Goal: Use online tool/utility: Utilize a website feature to perform a specific function

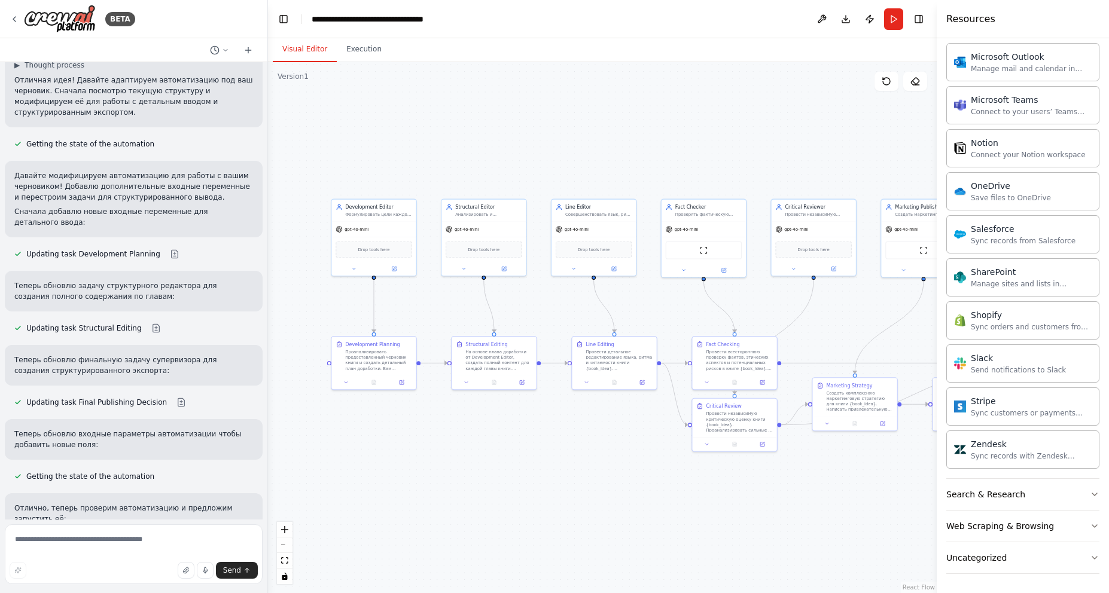
scroll to position [2955, 0]
click at [920, 19] on button "Toggle Right Sidebar" at bounding box center [918, 19] width 17 height 17
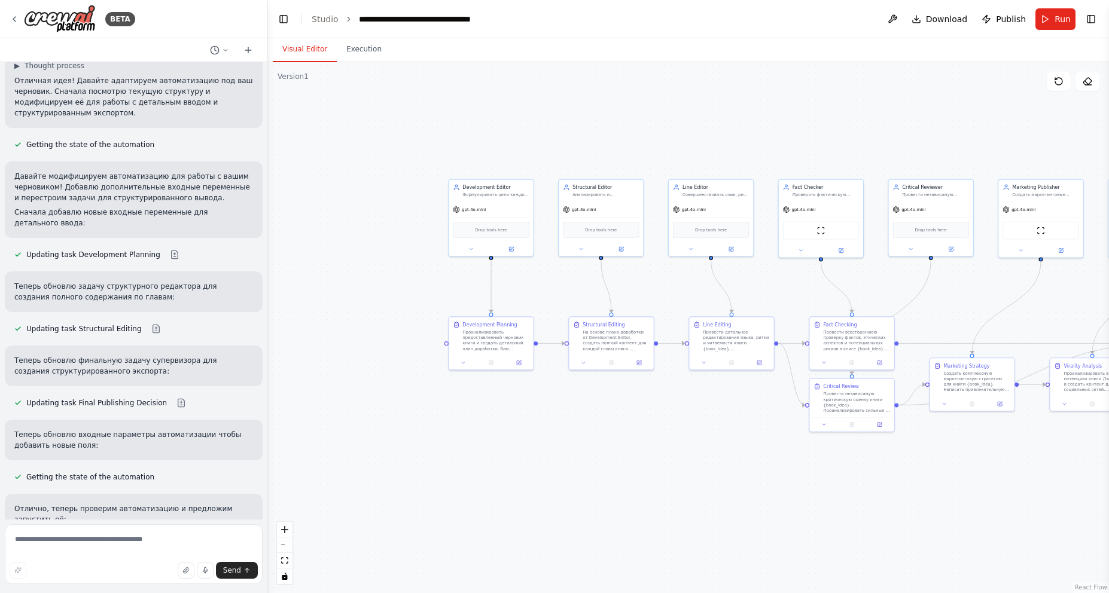
drag, startPoint x: 847, startPoint y: 127, endPoint x: 967, endPoint y: 107, distance: 121.9
click at [967, 107] on div ".deletable-edge-delete-btn { width: 20px; height: 20px; border: 0px solid #ffff…" at bounding box center [688, 327] width 841 height 531
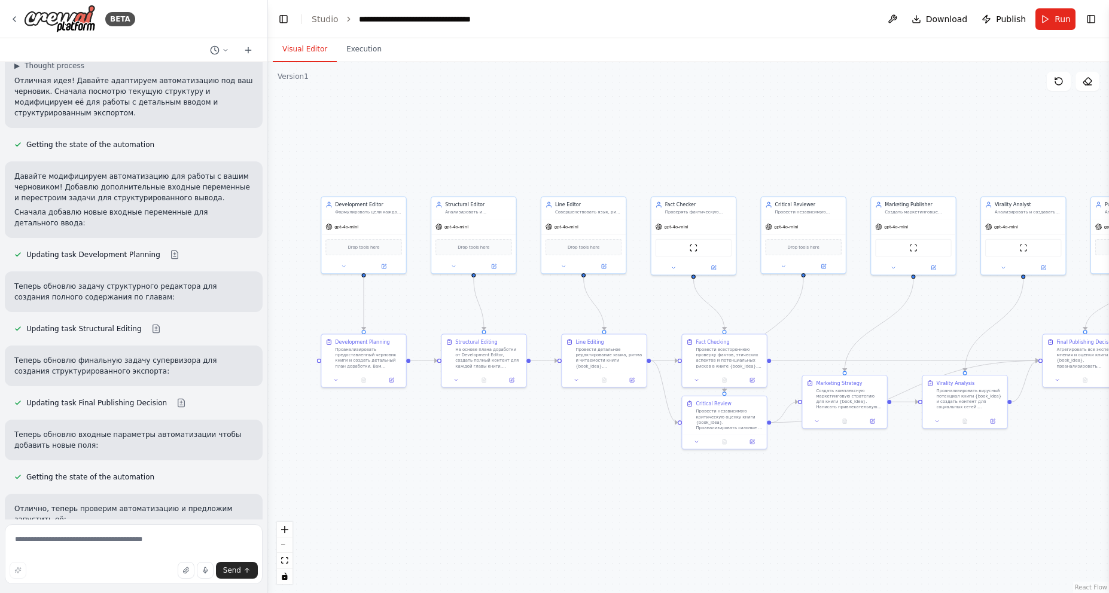
drag, startPoint x: 630, startPoint y: 135, endPoint x: 389, endPoint y: 221, distance: 255.4
click at [469, 158] on div ".deletable-edge-delete-btn { width: 20px; height: 20px; border: 0px solid #ffff…" at bounding box center [688, 327] width 841 height 531
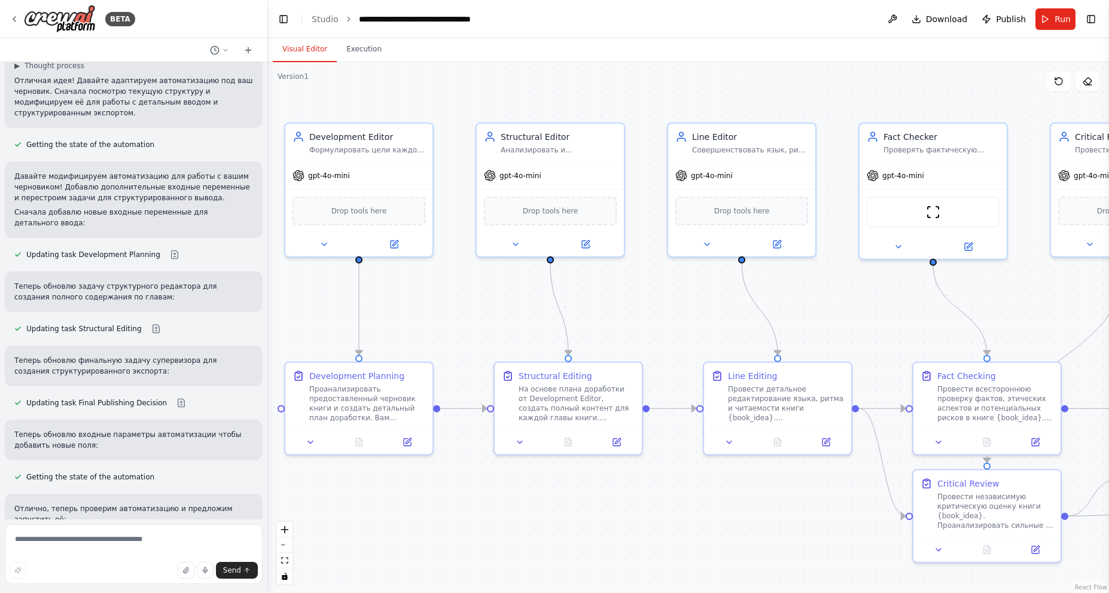
drag, startPoint x: 415, startPoint y: 299, endPoint x: 475, endPoint y: 301, distance: 59.8
click at [475, 301] on div ".deletable-edge-delete-btn { width: 20px; height: 20px; border: 0px solid #ffff…" at bounding box center [688, 327] width 841 height 531
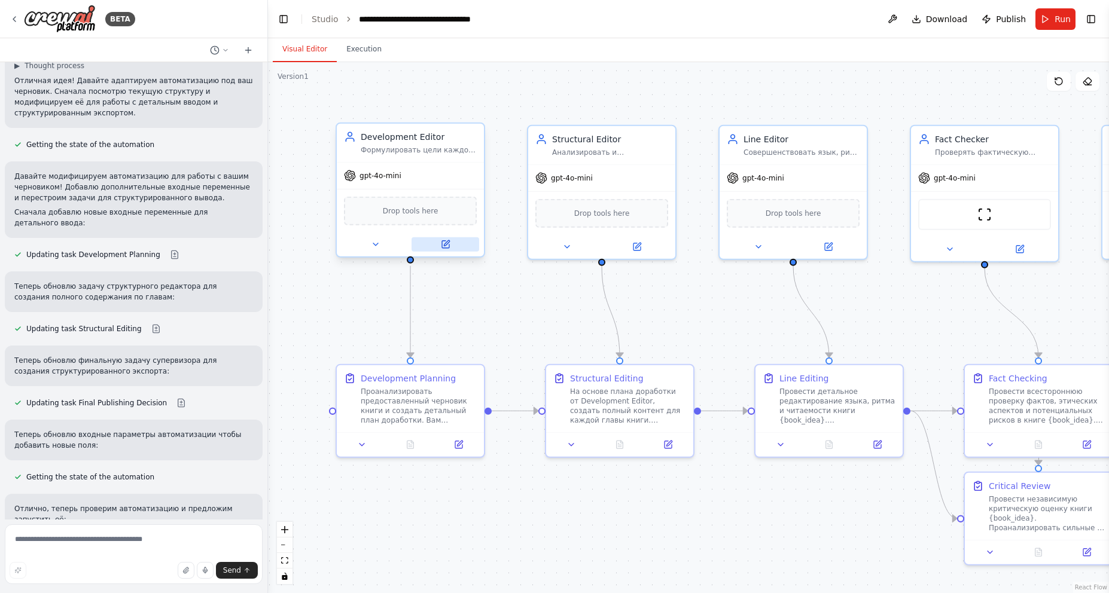
click at [446, 245] on icon at bounding box center [446, 242] width 5 height 5
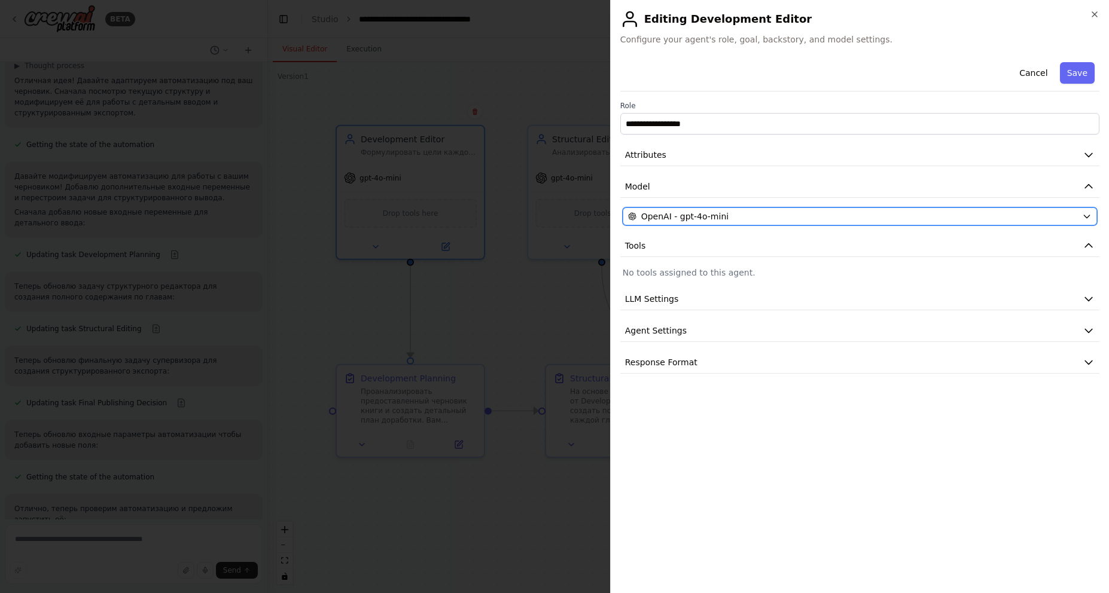
click at [1043, 213] on div "OpenAI - gpt-4o-mini" at bounding box center [852, 216] width 449 height 12
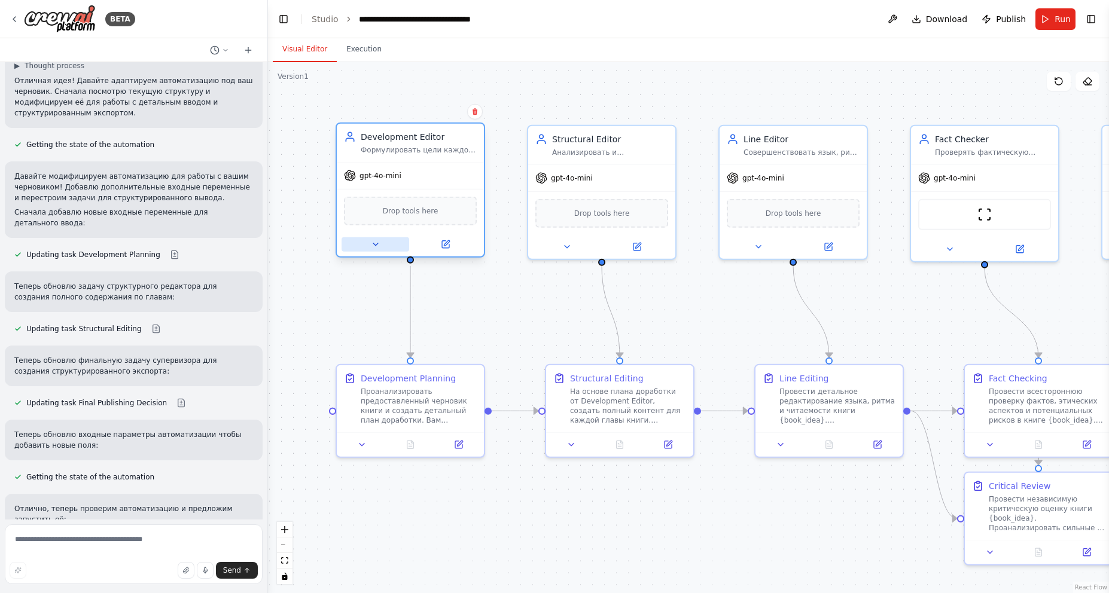
click at [370, 251] on button at bounding box center [375, 244] width 68 height 14
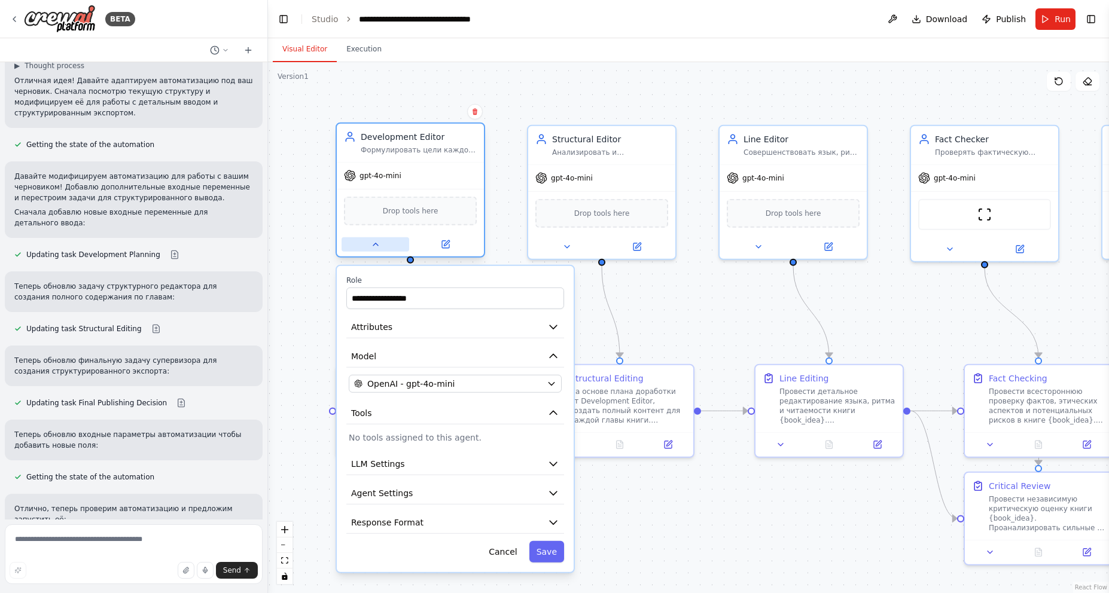
click at [375, 245] on icon at bounding box center [375, 244] width 5 height 2
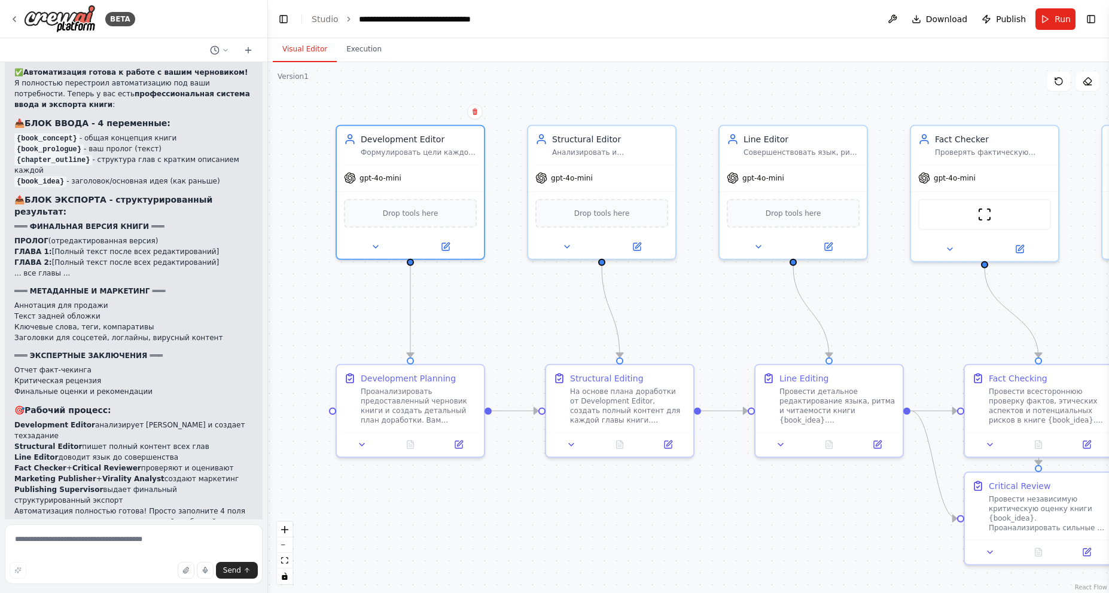
scroll to position [3494, 0]
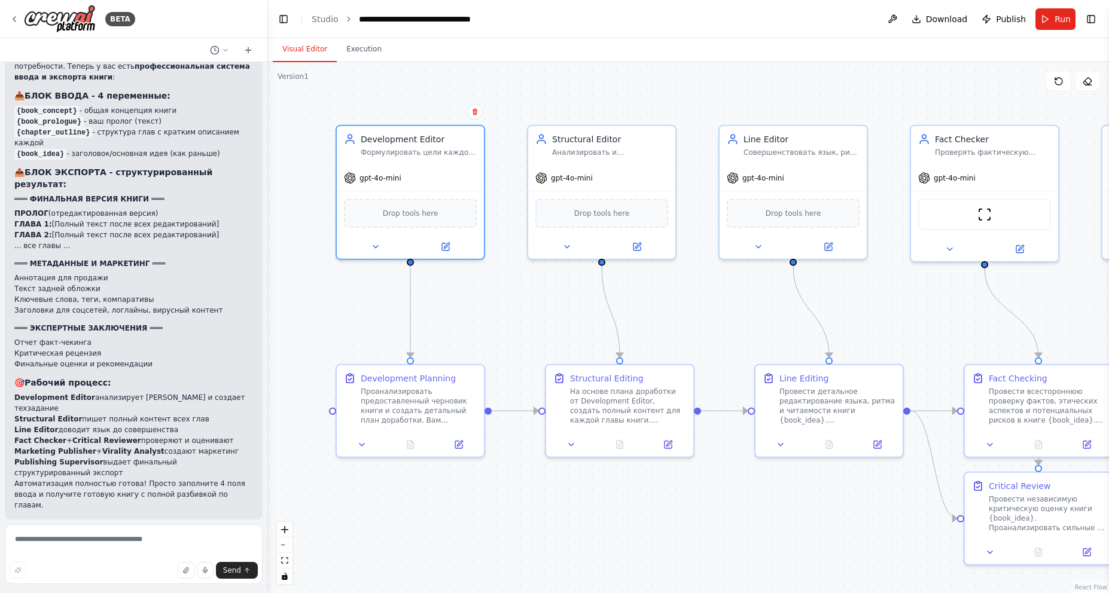
click at [134, 593] on span "Run Automation" at bounding box center [139, 598] width 58 height 10
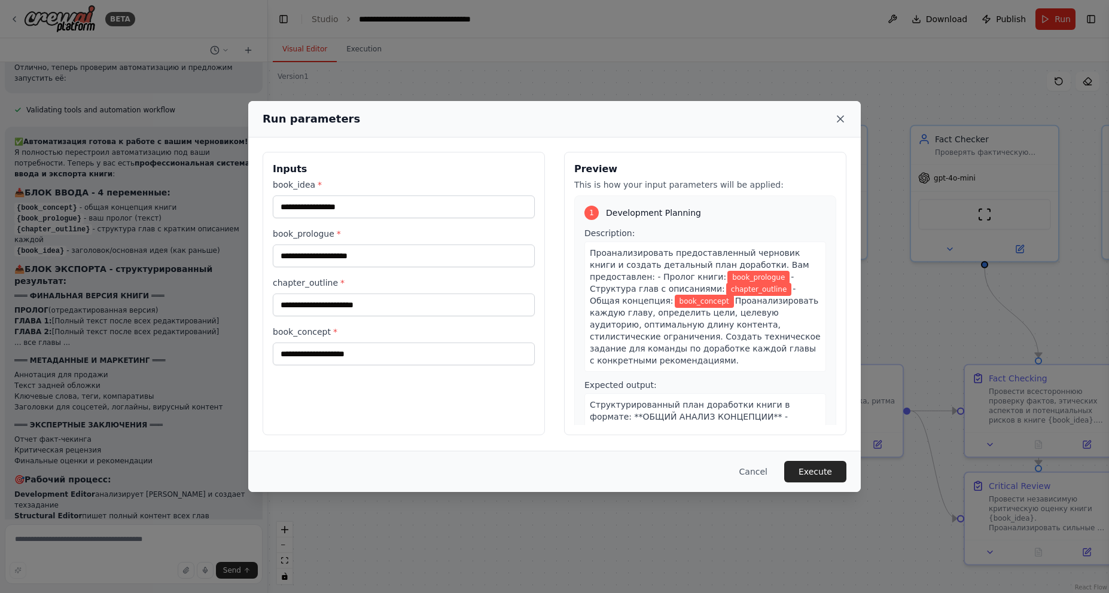
click at [840, 120] on icon at bounding box center [840, 119] width 12 height 12
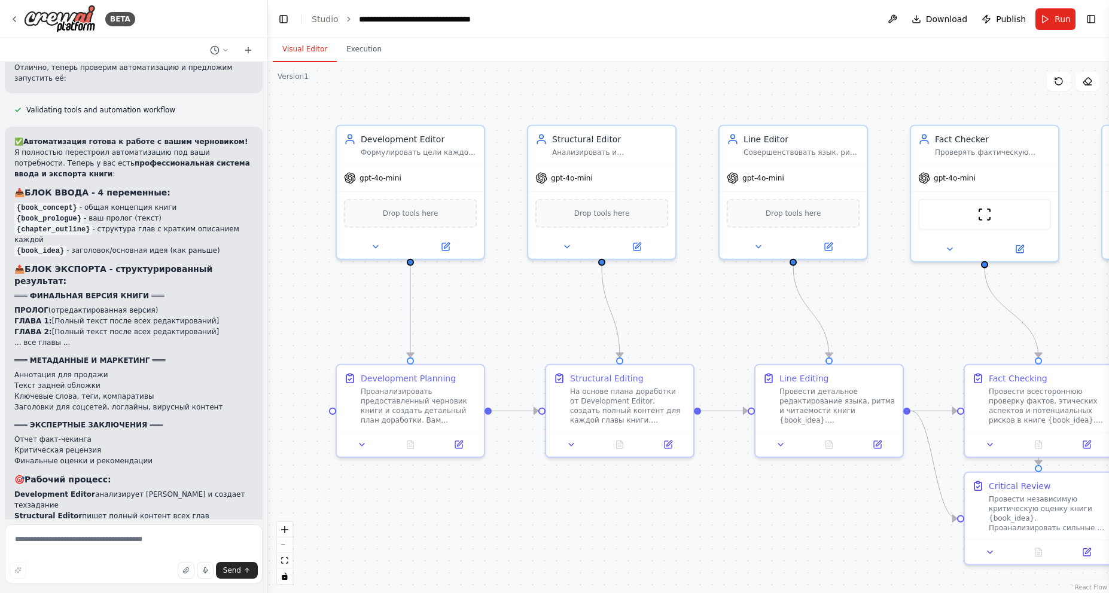
click at [720, 314] on div ".deletable-edge-delete-btn { width: 20px; height: 20px; border: 0px solid #ffff…" at bounding box center [688, 327] width 841 height 531
click at [1055, 21] on span "Run" at bounding box center [1062, 19] width 16 height 12
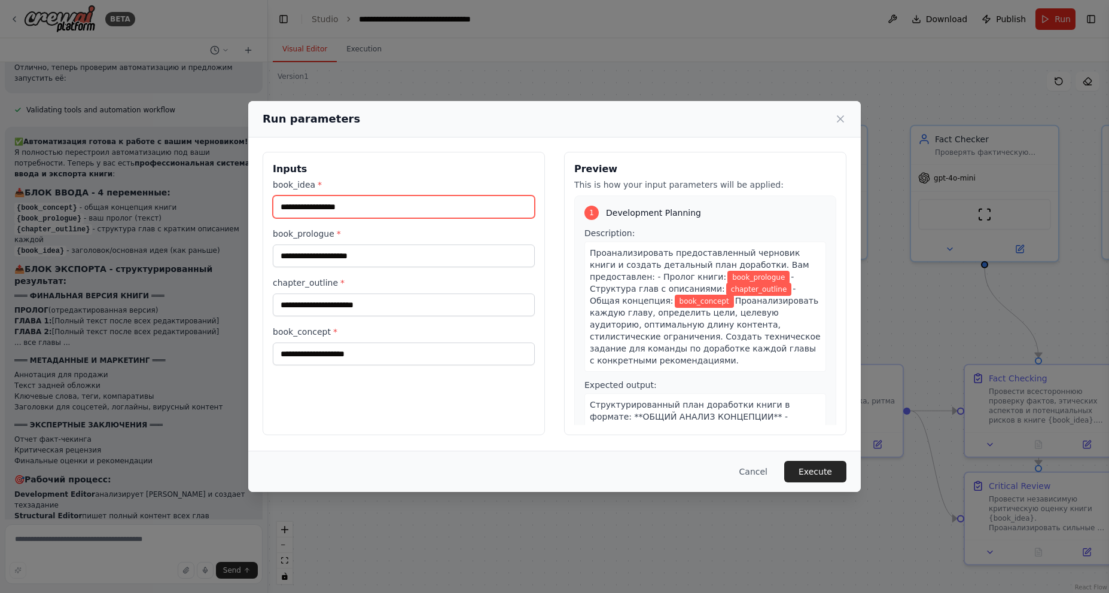
click at [365, 210] on input "book_idea *" at bounding box center [404, 207] width 262 height 23
paste input "**********"
click at [496, 209] on input "book_idea *" at bounding box center [404, 207] width 262 height 23
drag, startPoint x: 466, startPoint y: 206, endPoint x: 539, endPoint y: 205, distance: 73.0
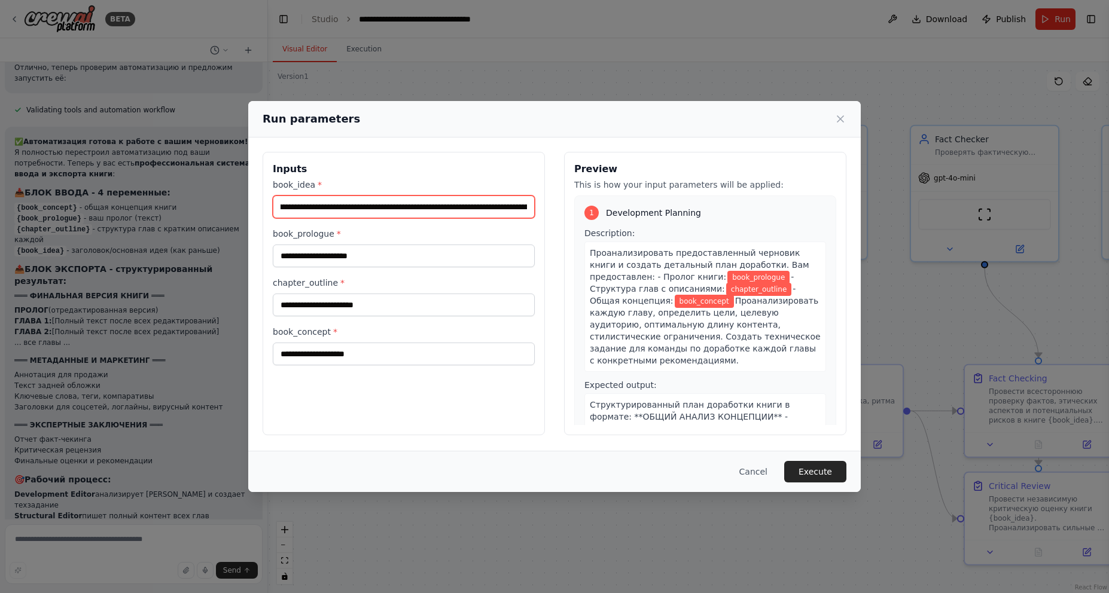
click at [539, 205] on div "Inputs book_idea * book_prologue * chapter_outline * book_concept *" at bounding box center [404, 293] width 282 height 283
click at [442, 213] on input "book_idea *" at bounding box center [404, 207] width 262 height 23
click at [475, 208] on input "book_idea *" at bounding box center [404, 207] width 262 height 23
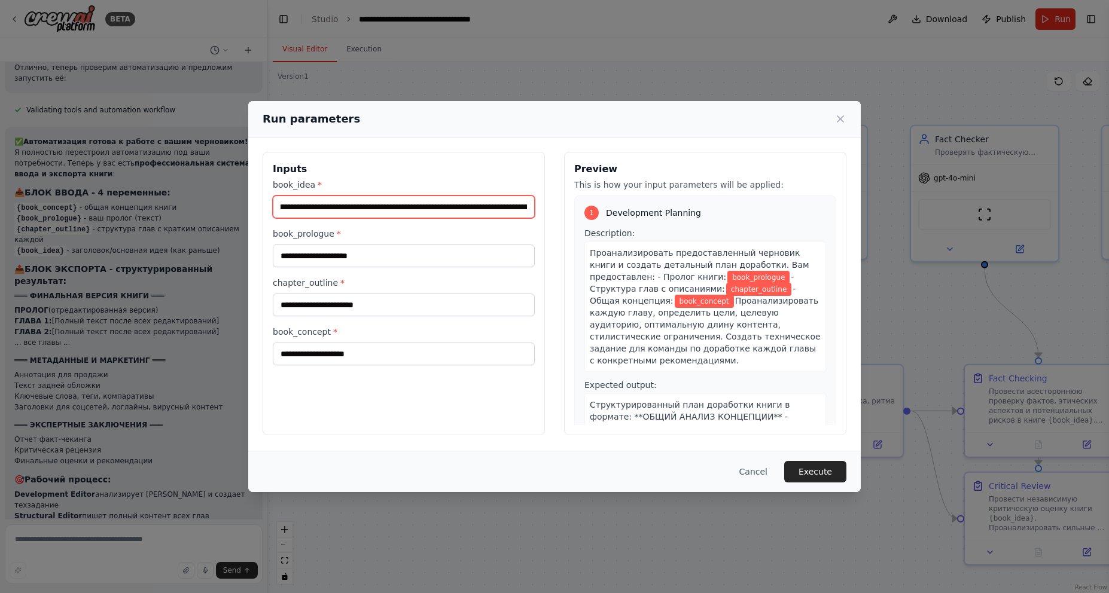
click at [475, 208] on input "book_idea *" at bounding box center [404, 207] width 262 height 23
paste input "**********"
type input "**********"
